Goal: Task Accomplishment & Management: Manage account settings

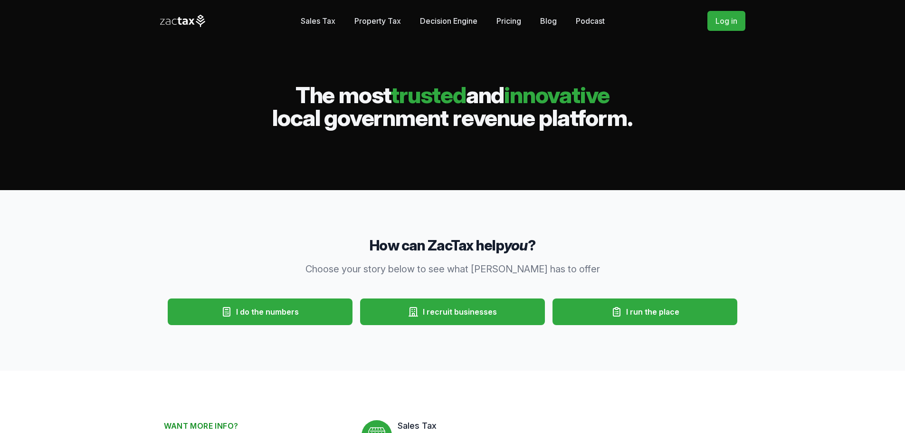
click at [718, 19] on link "Log in" at bounding box center [726, 21] width 38 height 20
click at [720, 32] on div "Sales Tax Property Tax" at bounding box center [452, 95] width 905 height 190
click at [720, 28] on link "Log in" at bounding box center [726, 21] width 38 height 20
